Goal: Complete application form

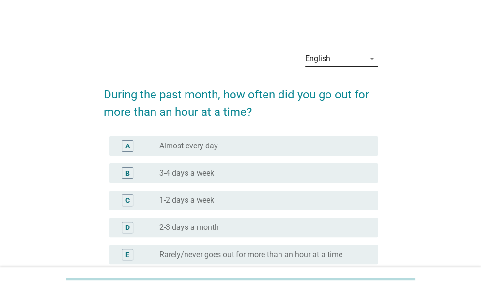
click at [367, 60] on icon "arrow_drop_down" at bounding box center [372, 59] width 12 height 12
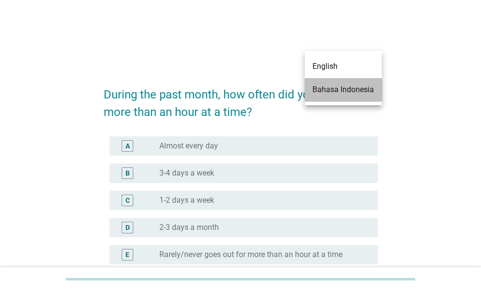
click at [356, 93] on div "Bahasa Indonesia" at bounding box center [343, 90] width 62 height 12
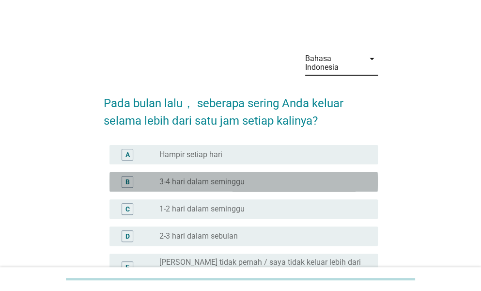
click at [232, 190] on div "B radio_button_unchecked 3-4 hari dalam seminggu" at bounding box center [243, 181] width 268 height 19
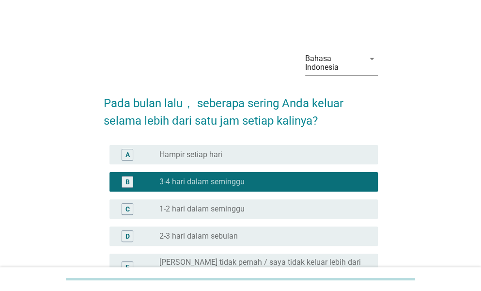
scroll to position [114, 0]
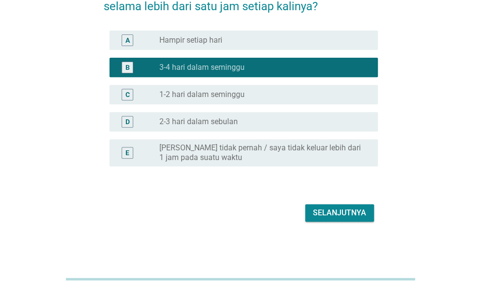
click at [344, 217] on div "Selanjutnya" at bounding box center [339, 213] width 53 height 12
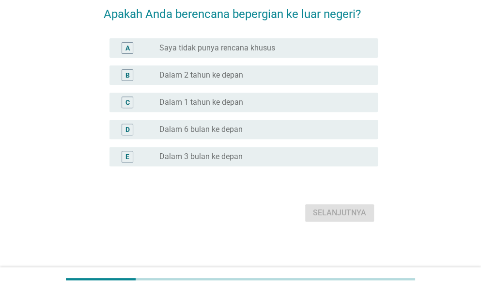
scroll to position [0, 0]
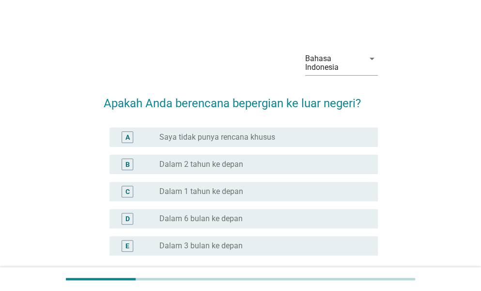
click at [256, 68] on div "Bahasa Indonesia arrow_drop_down" at bounding box center [241, 64] width 274 height 42
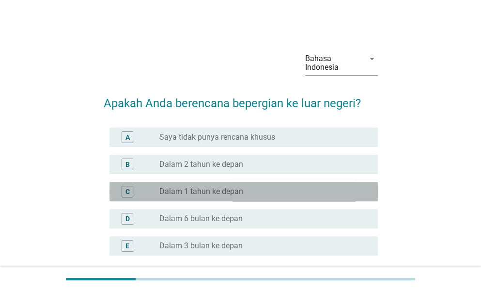
click at [209, 197] on div "C radio_button_unchecked Dalam 1 tahun ke depan" at bounding box center [243, 191] width 268 height 19
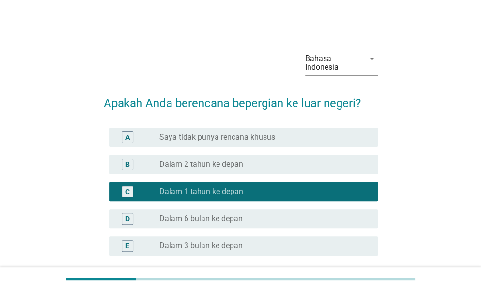
click at [319, 215] on div "radio_button_unchecked Dalam 6 bulan ke depan" at bounding box center [260, 219] width 203 height 10
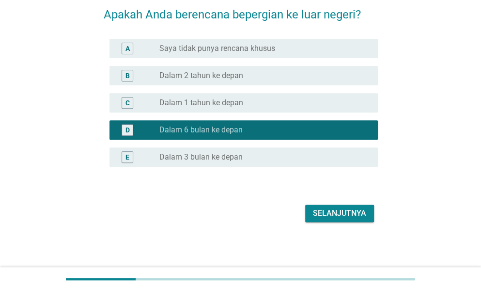
scroll to position [89, 0]
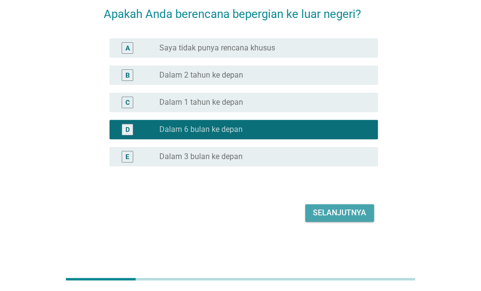
click at [332, 213] on div "Selanjutnya" at bounding box center [339, 213] width 53 height 12
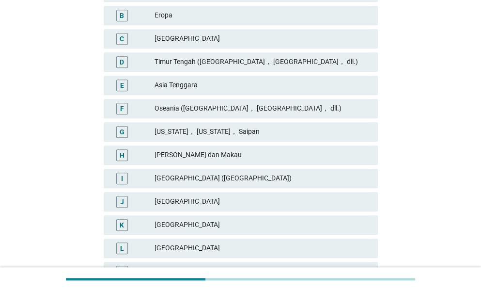
scroll to position [201, 0]
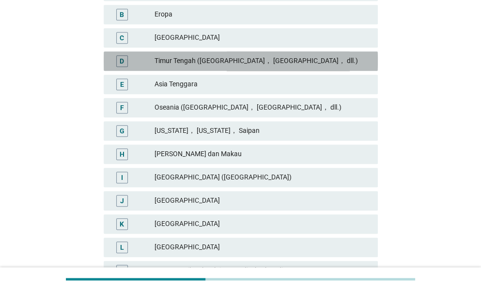
click at [321, 66] on div "Timur Tengah ([GEOGRAPHIC_DATA]， [GEOGRAPHIC_DATA]， dll.)" at bounding box center [263, 61] width 216 height 12
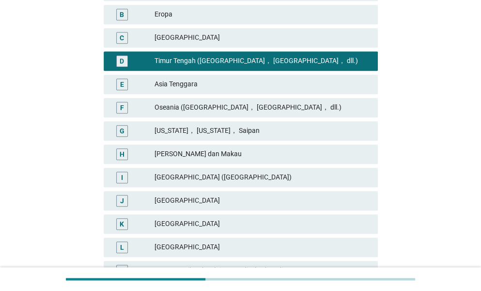
scroll to position [287, 0]
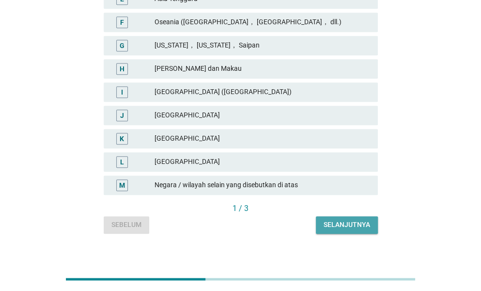
click at [364, 224] on div "Selanjutnya" at bounding box center [347, 224] width 46 height 10
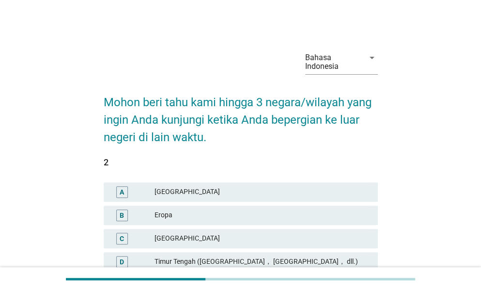
scroll to position [0, 0]
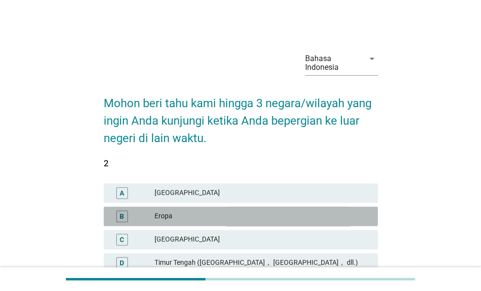
click at [181, 220] on div "Eropa" at bounding box center [263, 216] width 216 height 12
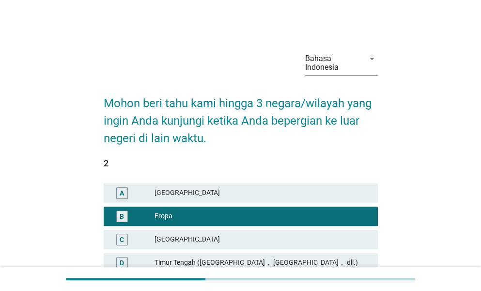
click at [478, 153] on div "Bahasa Indonesia arrow_drop_down Mohon beri tahu kami hingga 3 negara/wilayah y…" at bounding box center [240, 281] width 481 height 563
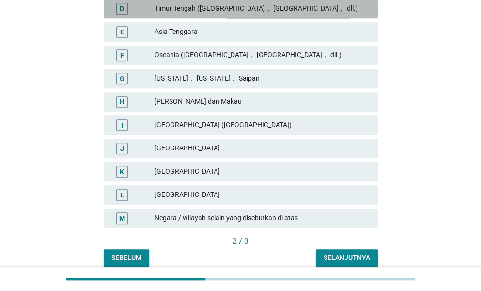
click at [209, 12] on div "Timur Tengah ([GEOGRAPHIC_DATA]， [GEOGRAPHIC_DATA]， dll.)" at bounding box center [263, 9] width 216 height 12
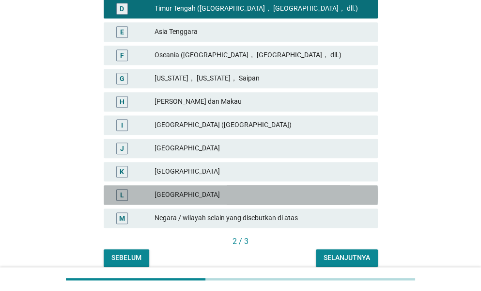
click at [224, 196] on div "[GEOGRAPHIC_DATA]" at bounding box center [263, 195] width 216 height 12
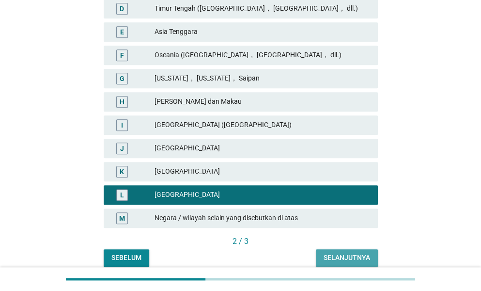
click at [342, 258] on div "Selanjutnya" at bounding box center [347, 257] width 46 height 10
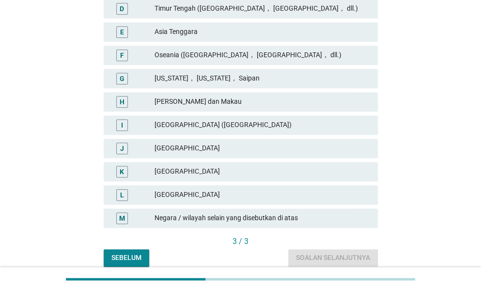
scroll to position [0, 0]
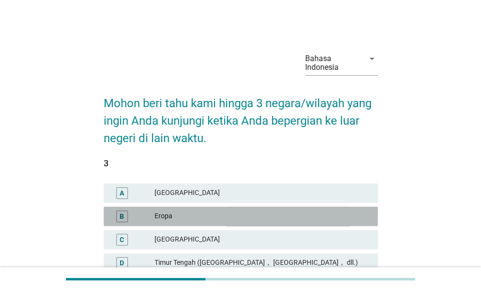
click at [309, 210] on div "Eropa" at bounding box center [263, 216] width 216 height 12
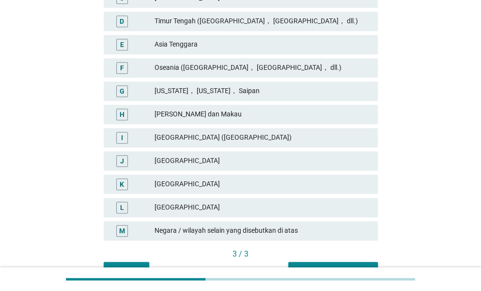
scroll to position [254, 0]
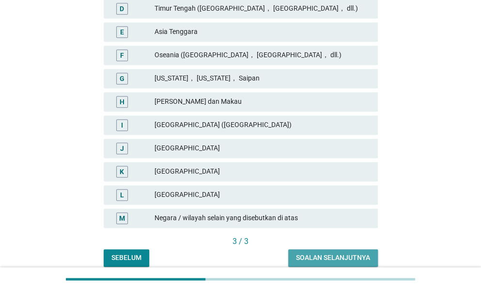
click at [341, 252] on div "Soalan selanjutnya" at bounding box center [333, 257] width 74 height 10
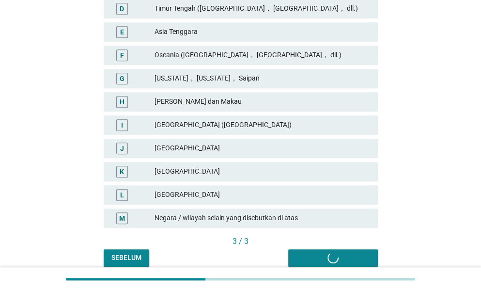
scroll to position [0, 0]
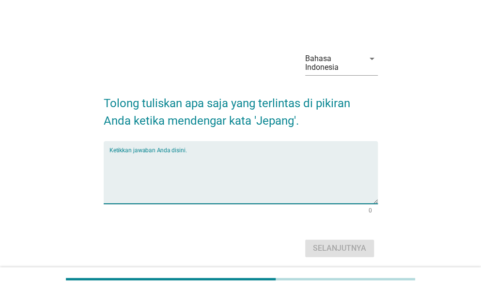
click at [305, 181] on textarea "Ketikkan jawaban Anda disini." at bounding box center [243, 178] width 268 height 51
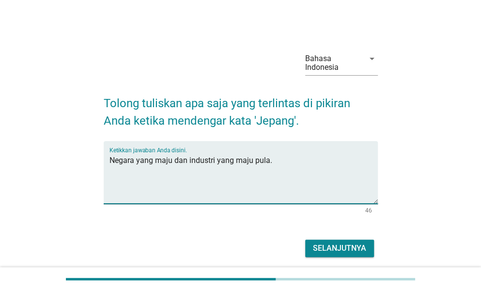
click at [168, 161] on textarea "Negara yang maju dan industri yang maju pula." at bounding box center [243, 178] width 268 height 51
type textarea "Negara yang Unik dan industri yang maju pula."
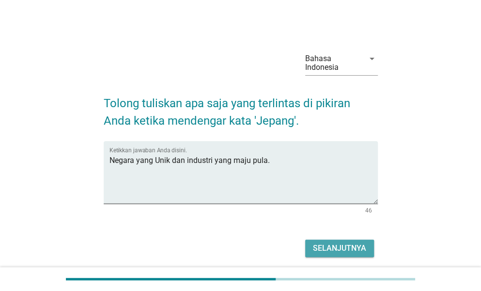
click at [347, 242] on div "Selanjutnya" at bounding box center [339, 248] width 53 height 12
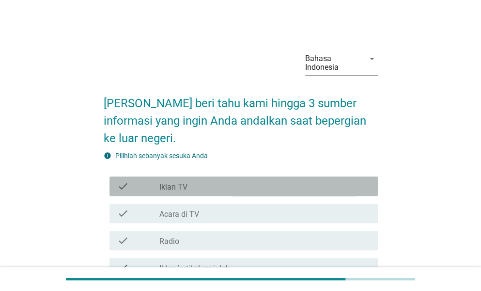
click at [271, 188] on div "check_box_outline_blank Iklan TV" at bounding box center [264, 186] width 211 height 12
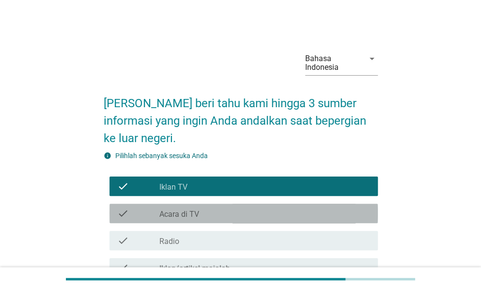
click at [248, 218] on div "check_box_outline_blank Acara di TV" at bounding box center [264, 213] width 211 height 12
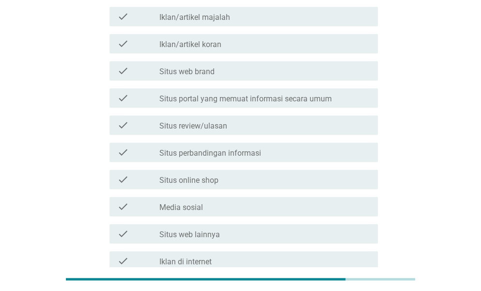
scroll to position [237, 0]
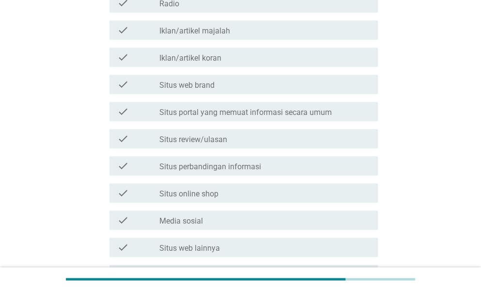
click at [243, 41] on div "check check_box_outline_blank Iklan/artikel majalah" at bounding box center [241, 29] width 274 height 27
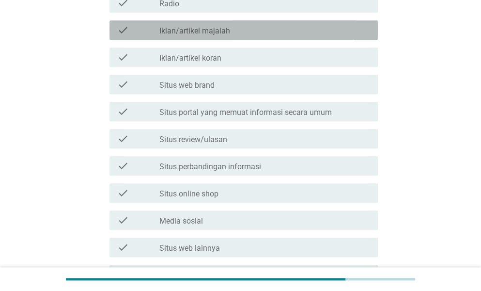
click at [252, 35] on div "check check_box_outline_blank Iklan/artikel majalah" at bounding box center [243, 29] width 268 height 19
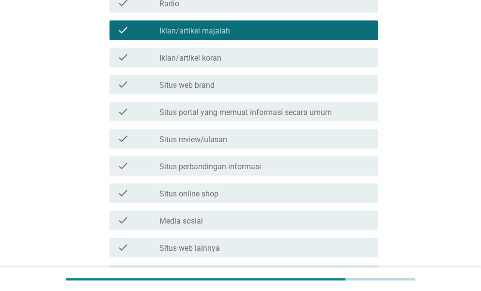
scroll to position [398, 0]
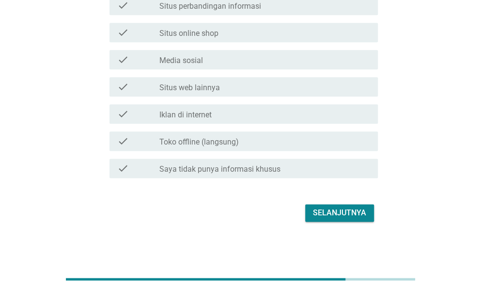
click at [331, 213] on div "Selanjutnya" at bounding box center [339, 213] width 53 height 12
